Goal: Navigation & Orientation: Go to known website

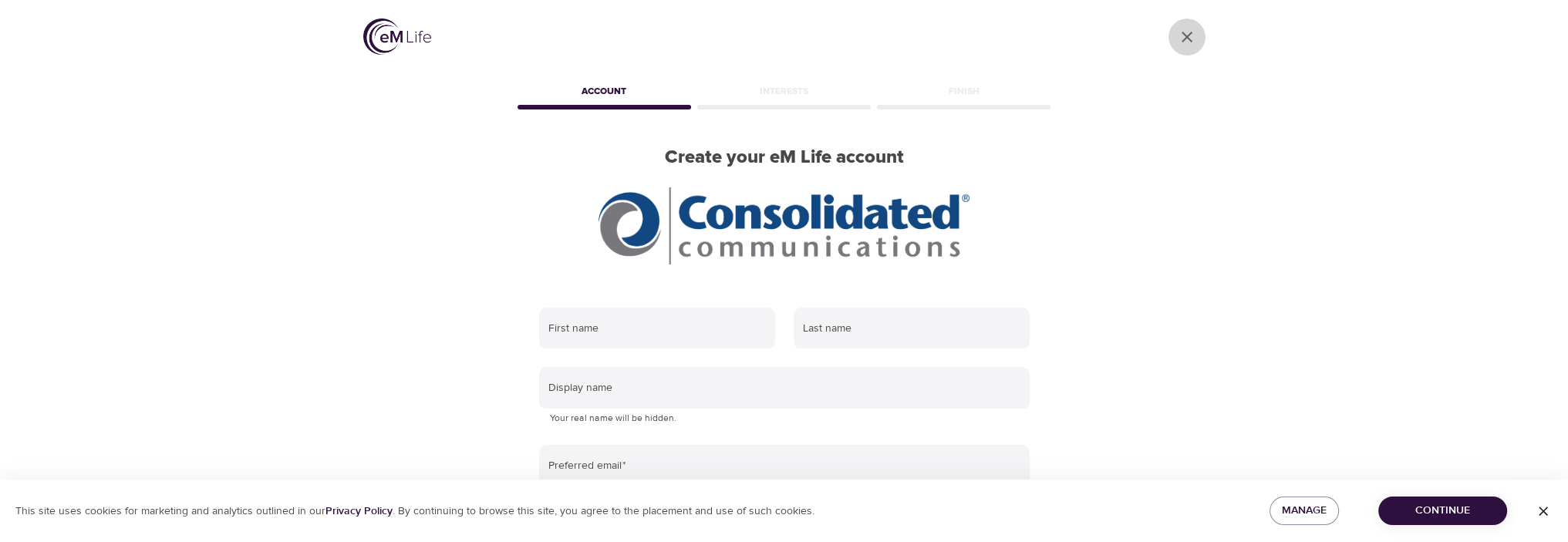
click at [1184, 44] on icon "User Profile" at bounding box center [1186, 36] width 18 height 18
click at [1192, 38] on icon "User Profile" at bounding box center [1186, 36] width 18 height 18
